Goal: Information Seeking & Learning: Check status

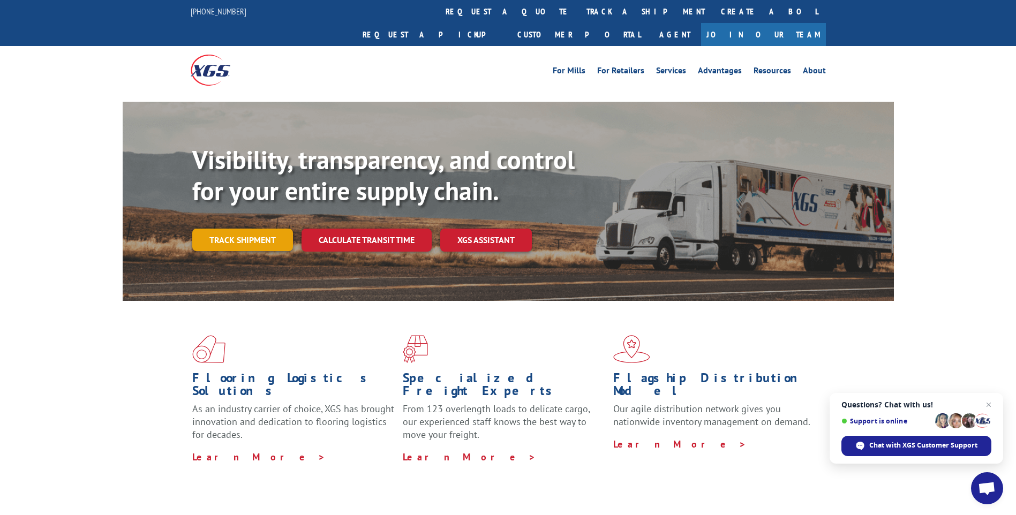
click at [257, 229] on link "Track shipment" at bounding box center [242, 240] width 101 height 22
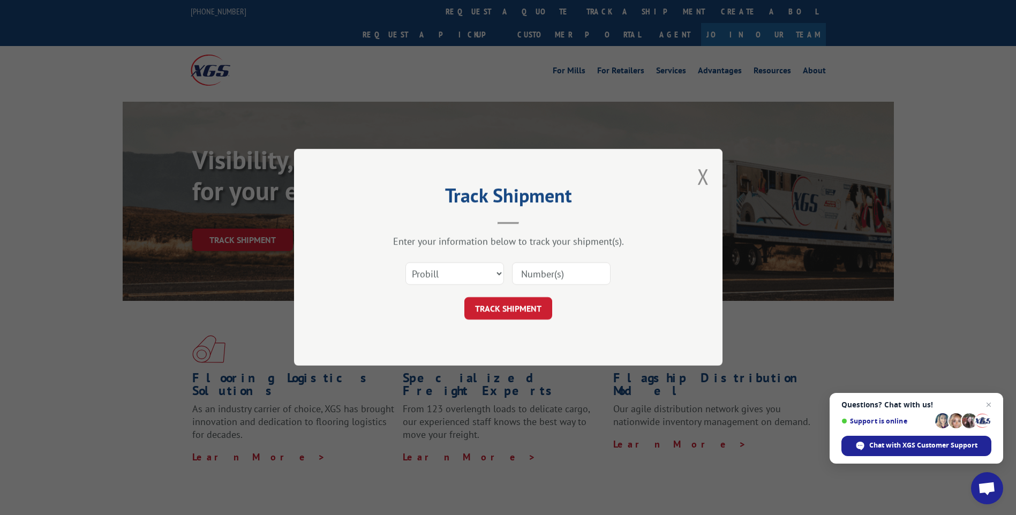
paste input "17587214"
type input "17587214"
click at [520, 304] on button "TRACK SHIPMENT" at bounding box center [508, 309] width 88 height 22
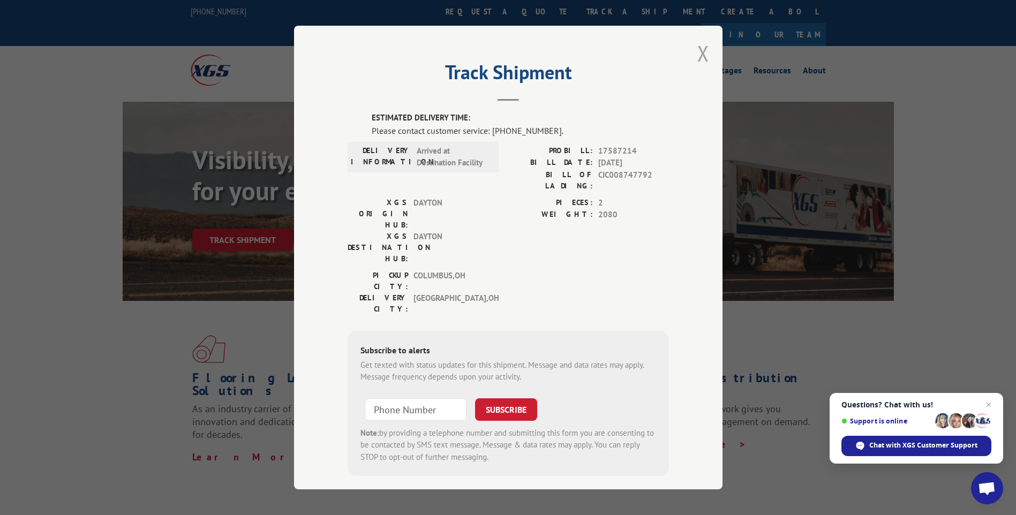
click at [701, 50] on button "Close modal" at bounding box center [703, 53] width 12 height 28
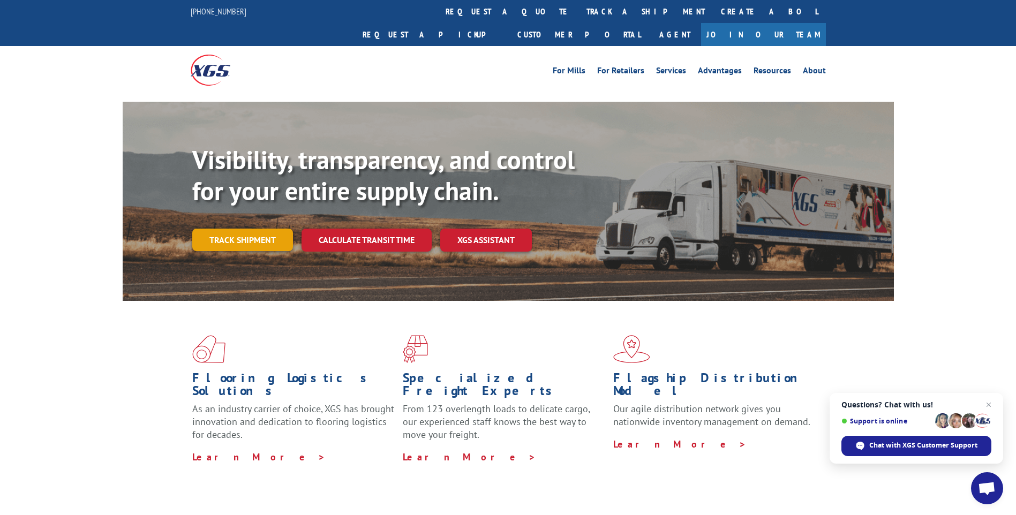
click at [231, 229] on link "Track shipment" at bounding box center [242, 240] width 101 height 22
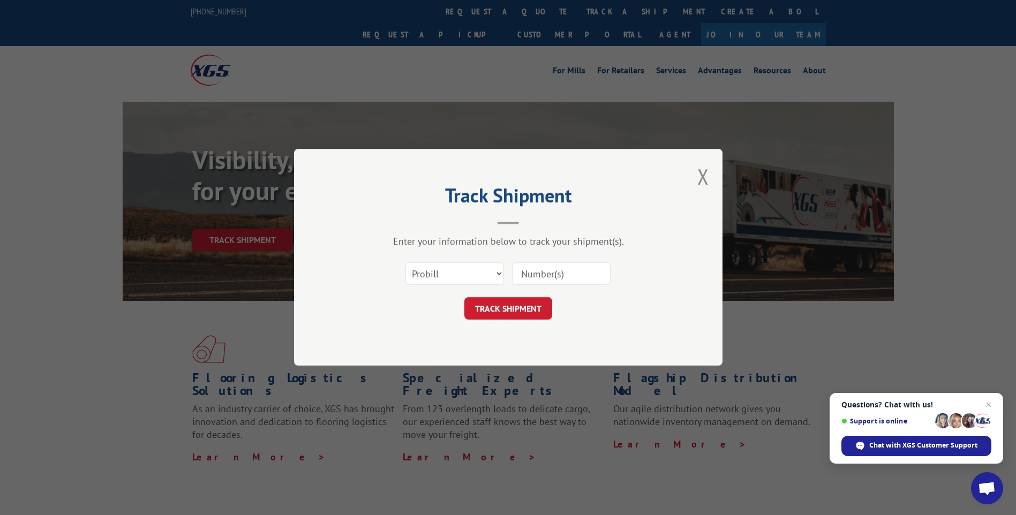
paste input "17590374"
type input "17590374"
click at [523, 303] on button "TRACK SHIPMENT" at bounding box center [508, 309] width 88 height 22
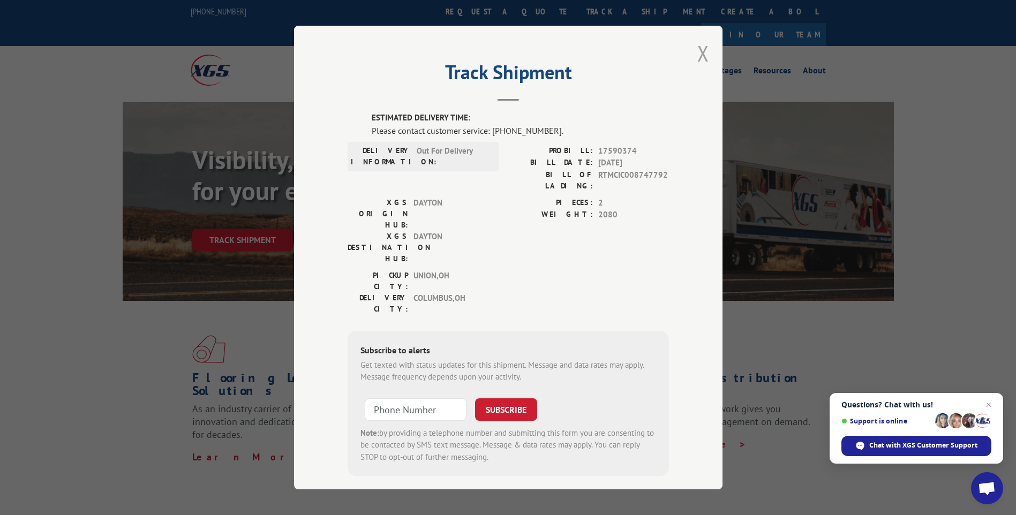
click at [704, 51] on button "Close modal" at bounding box center [703, 53] width 12 height 28
